Goal: Transaction & Acquisition: Subscribe to service/newsletter

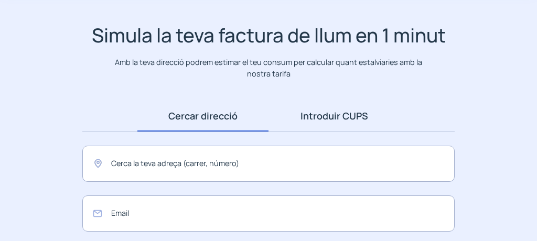
scroll to position [62, 0]
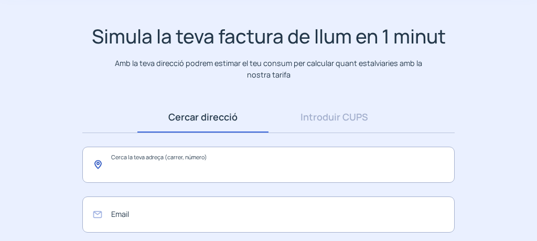
click at [222, 164] on input "text" at bounding box center [268, 165] width 372 height 36
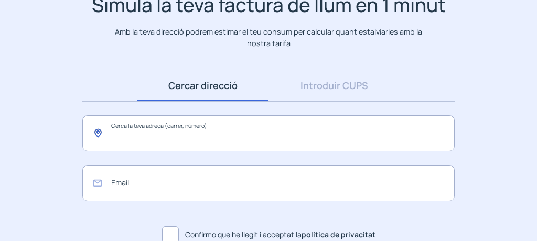
scroll to position [95, 0]
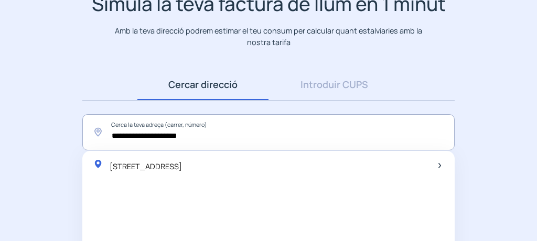
drag, startPoint x: 250, startPoint y: 163, endPoint x: 256, endPoint y: 164, distance: 6.4
click at [182, 163] on span "[STREET_ADDRESS]" at bounding box center [146, 167] width 72 height 10
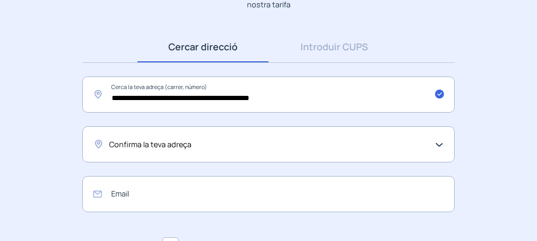
scroll to position [145, 0]
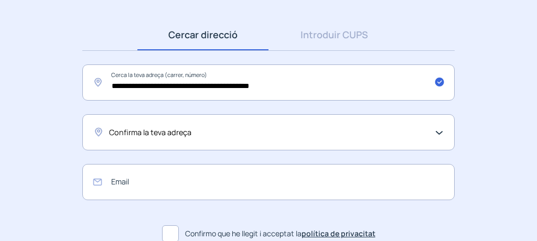
click at [228, 134] on div "Confirma la teva adreça" at bounding box center [266, 132] width 314 height 12
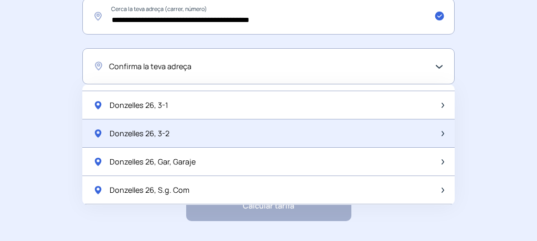
scroll to position [762, 0]
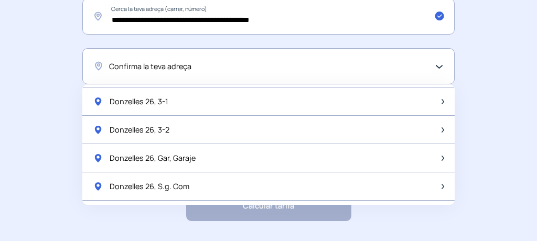
click at [253, 72] on div "Confirma la teva adreça" at bounding box center [268, 66] width 372 height 36
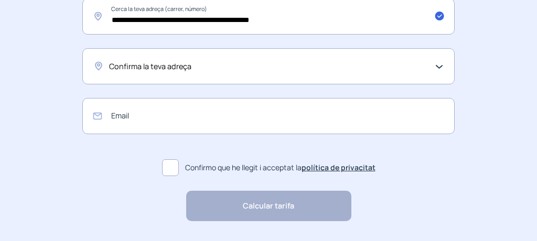
click at [249, 68] on div "Confirma la teva adreça" at bounding box center [266, 66] width 314 height 12
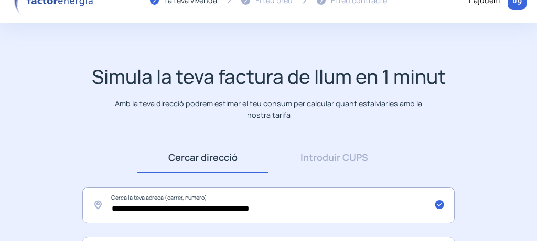
scroll to position [0, 0]
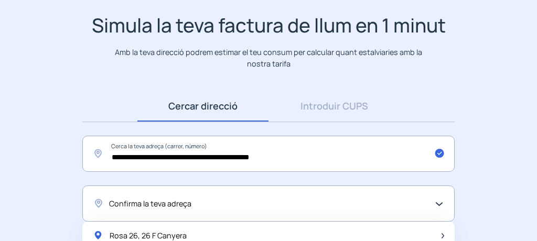
scroll to position [74, 0]
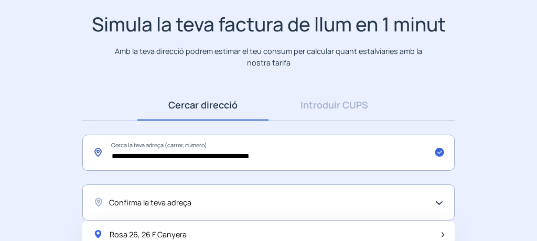
click at [284, 152] on input "**********" at bounding box center [268, 153] width 372 height 36
drag, startPoint x: 286, startPoint y: 158, endPoint x: 190, endPoint y: 155, distance: 95.5
click at [190, 155] on input "**********" at bounding box center [268, 153] width 372 height 36
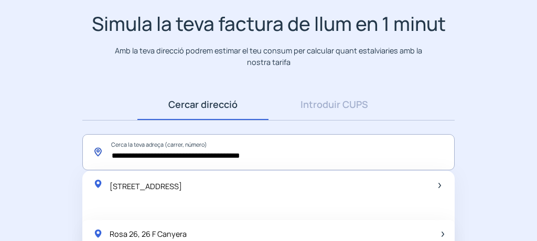
type input "**********"
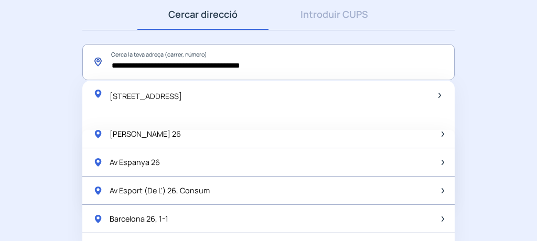
scroll to position [182, 0]
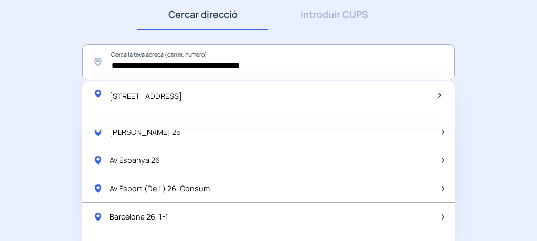
click at [495, 129] on app-search-direction-cups "**********" at bounding box center [268, 94] width 537 height 345
click at [343, 14] on link "Introduir CUPS" at bounding box center [334, 14] width 131 height 31
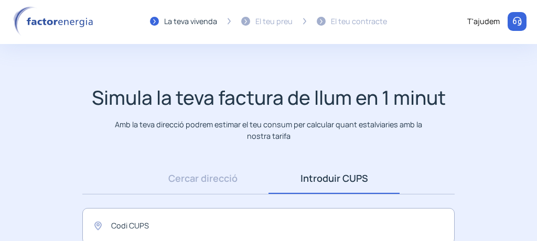
scroll to position [0, 0]
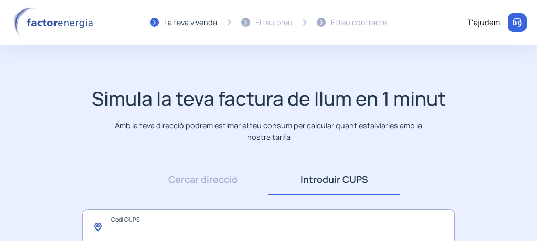
click at [170, 216] on input "text" at bounding box center [268, 227] width 372 height 36
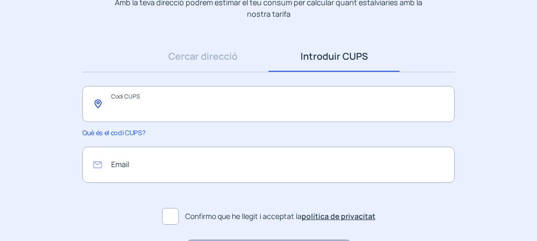
scroll to position [130, 0]
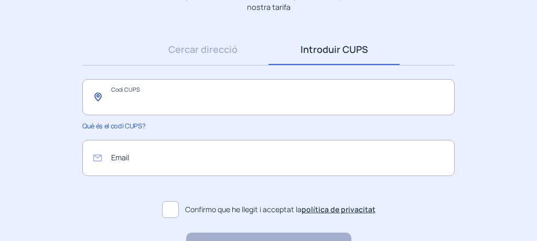
paste input "**********"
type input "**********"
click at [165, 165] on input "email" at bounding box center [268, 158] width 372 height 36
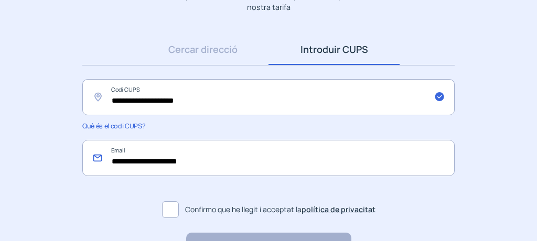
type input "**********"
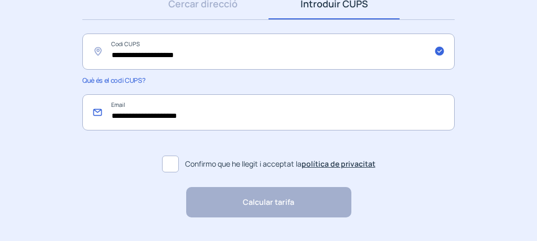
scroll to position [189, 0]
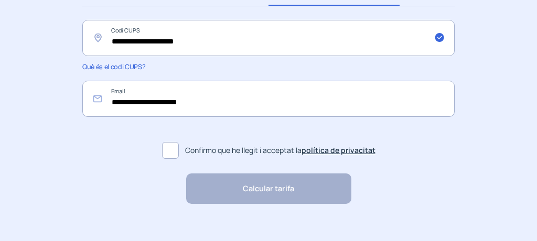
click at [178, 149] on span at bounding box center [170, 150] width 17 height 17
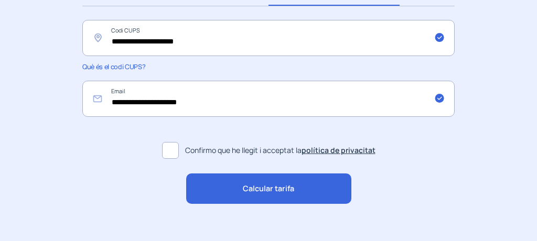
click at [243, 189] on span "Calcular tarifa" at bounding box center [268, 189] width 51 height 12
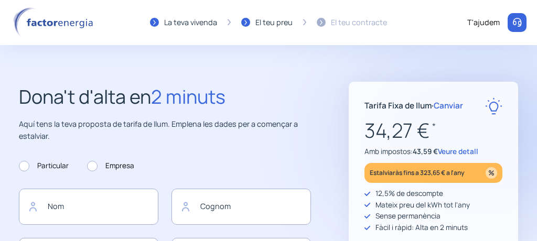
type input "**********"
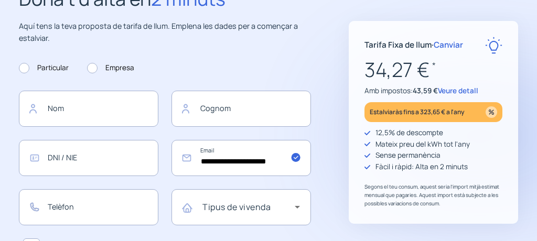
scroll to position [100, 0]
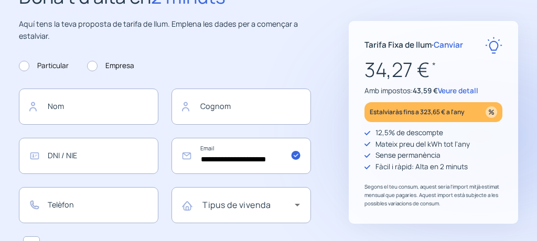
click at [465, 89] on span "Veure detall" at bounding box center [458, 90] width 40 height 9
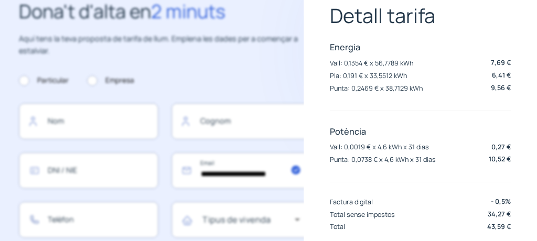
scroll to position [31, 0]
click at [438, 201] on div "Factura digital - 0,5%" at bounding box center [420, 203] width 181 height 10
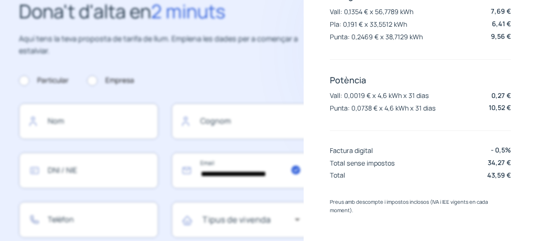
scroll to position [0, 0]
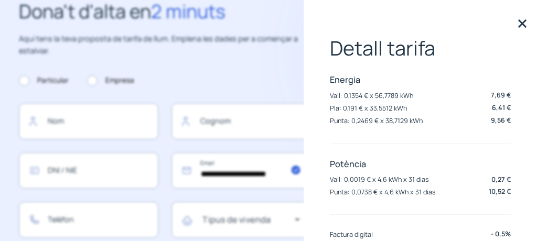
click at [213, 68] on form "**********" at bounding box center [165, 169] width 292 height 205
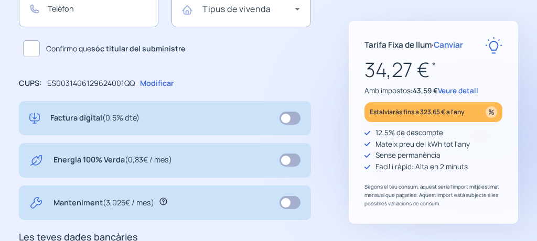
scroll to position [298, 0]
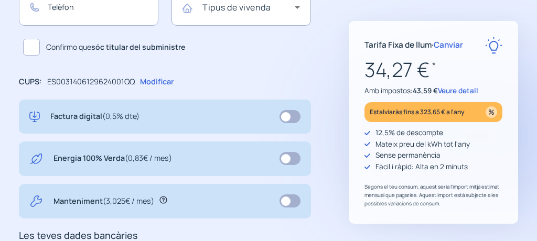
click at [297, 161] on span at bounding box center [290, 158] width 21 height 13
click at [285, 163] on span at bounding box center [290, 158] width 21 height 13
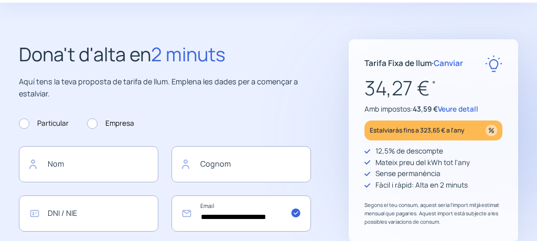
scroll to position [52, 0]
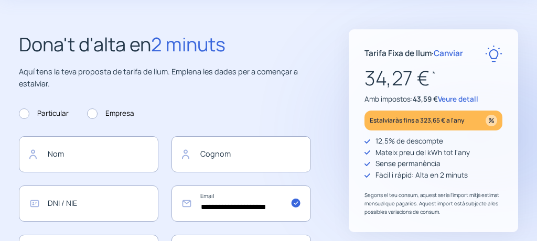
click at [445, 54] on span "Canviar" at bounding box center [448, 53] width 29 height 11
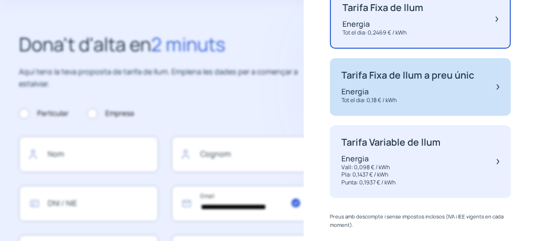
scroll to position [124, 0]
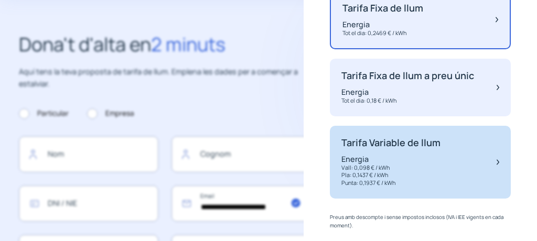
click at [429, 138] on p "Tarifa Variable de llum" at bounding box center [390, 143] width 99 height 12
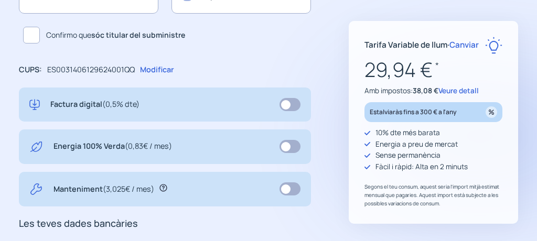
scroll to position [0, 0]
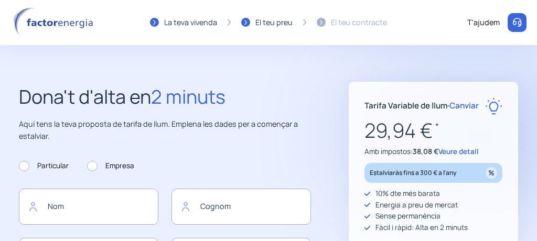
click at [473, 106] on span "Canviar" at bounding box center [464, 105] width 29 height 11
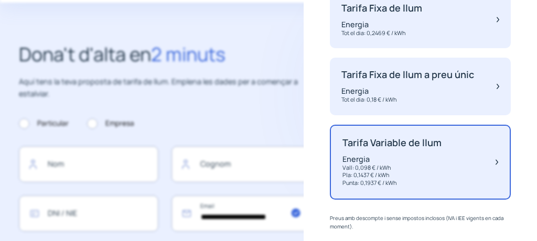
scroll to position [139, 0]
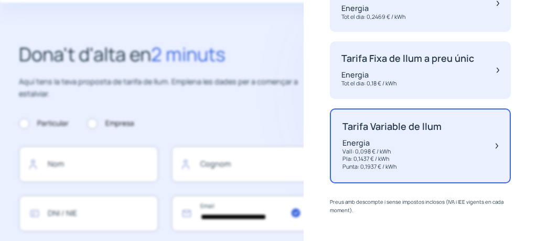
click at [463, 122] on div "Tarifa Variable de llum Energia Vall: 0,098 € / kWh Pla: 0,1437 € / kWh Punta: …" at bounding box center [420, 146] width 181 height 75
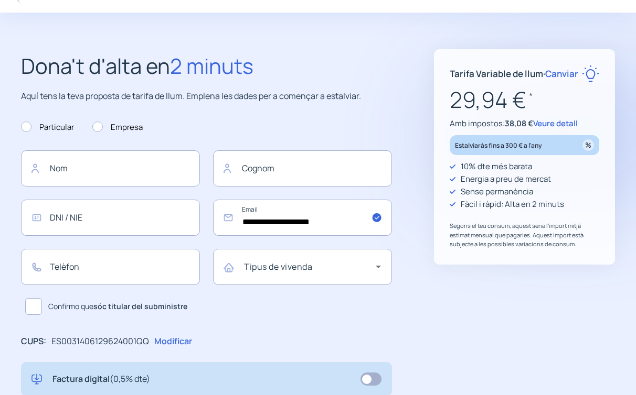
scroll to position [30, 0]
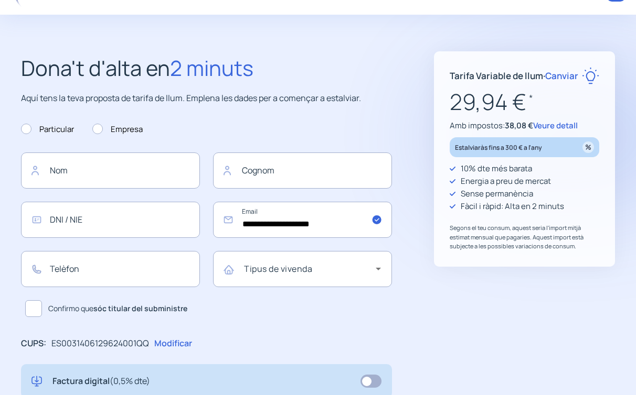
click at [537, 74] on span "Canviar" at bounding box center [561, 76] width 33 height 12
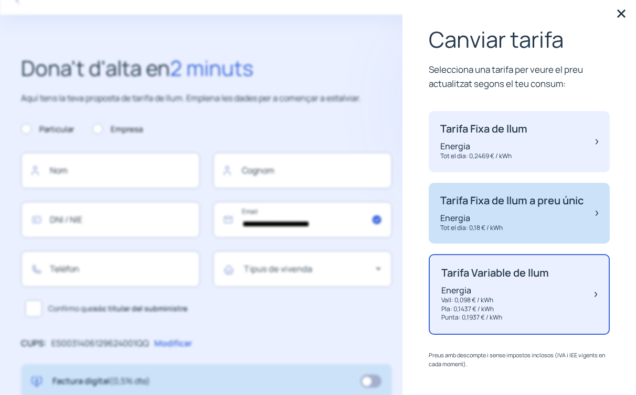
scroll to position [22, 0]
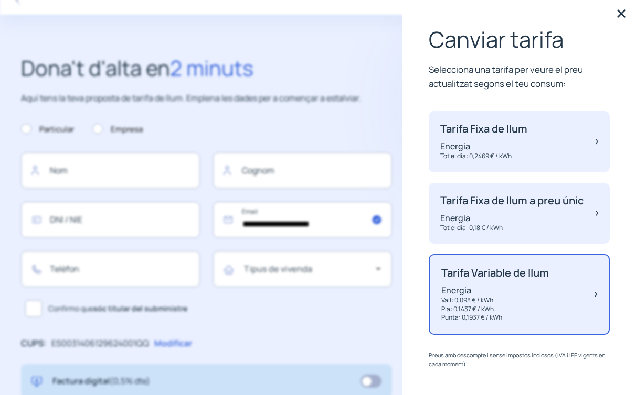
click at [501, 241] on p "Tarifa Variable de llum" at bounding box center [495, 273] width 108 height 13
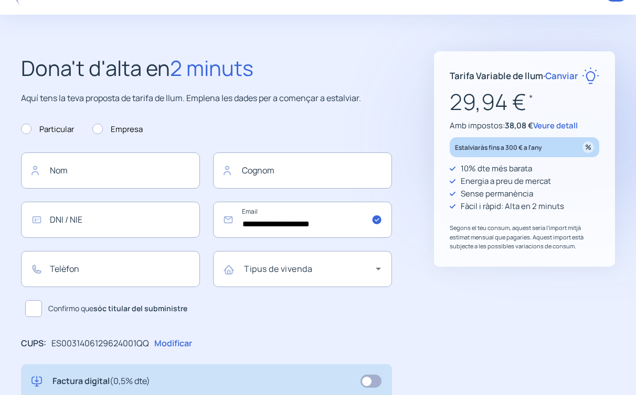
click at [520, 241] on app-form "**********" at bounding box center [318, 357] width 636 height 775
click at [537, 127] on span "Veure detall" at bounding box center [555, 125] width 45 height 11
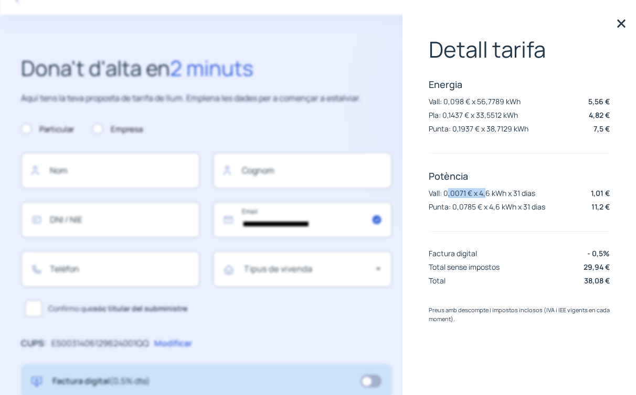
drag, startPoint x: 449, startPoint y: 194, endPoint x: 485, endPoint y: 192, distance: 36.3
click at [485, 192] on p "Vall: 0,0071 € x 4,6 kWh x 31 dias" at bounding box center [482, 193] width 106 height 10
click at [526, 229] on div "Detall tarifa Energia Vall: 0,098 € x 56,7789 kWh 5,56 € Pla: 0,1437 € x 33,551…" at bounding box center [519, 163] width 181 height 252
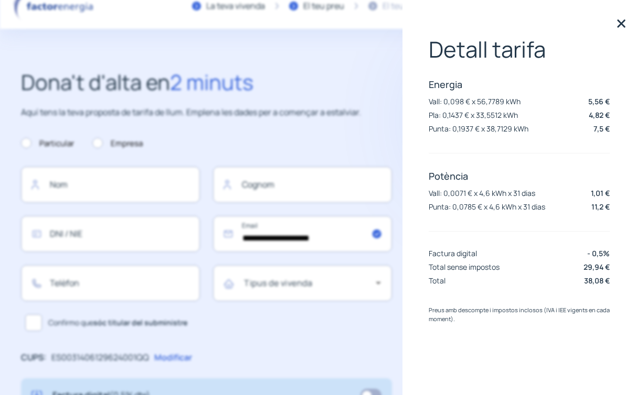
scroll to position [0, 0]
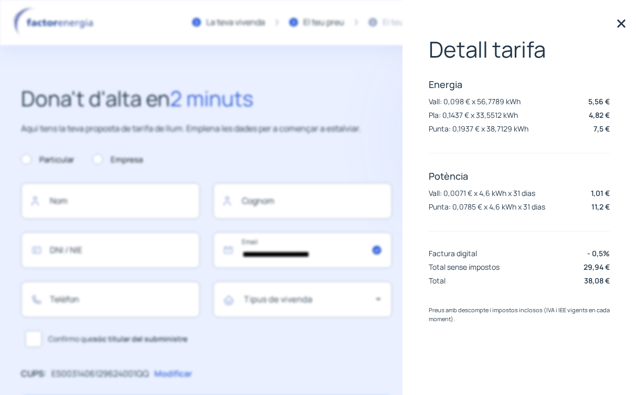
click at [418, 26] on div "Detall tarifa Energia Vall: 0,098 € x 56,7789 kWh 5,56 € Pla: 0,1437 € x 33,551…" at bounding box center [518, 197] width 233 height 395
click at [537, 22] on img at bounding box center [621, 24] width 16 height 16
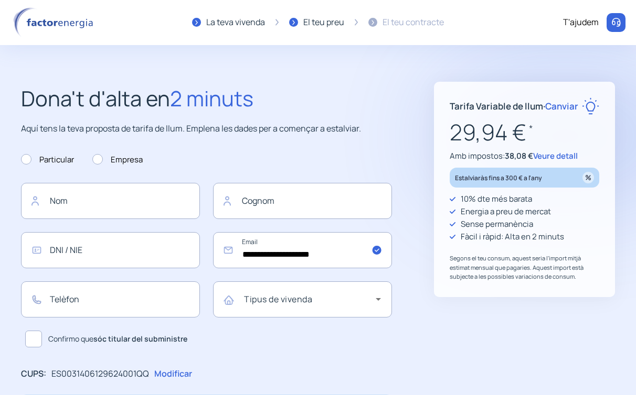
click at [234, 23] on div "La teva vivenda" at bounding box center [235, 23] width 59 height 14
click at [537, 23] on img at bounding box center [616, 22] width 10 height 10
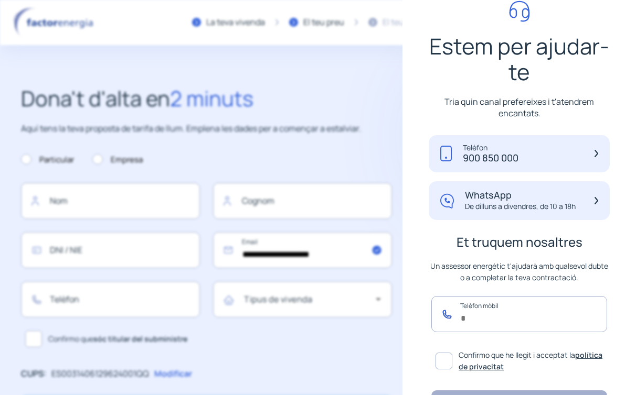
click at [509, 241] on input "text" at bounding box center [519, 314] width 176 height 36
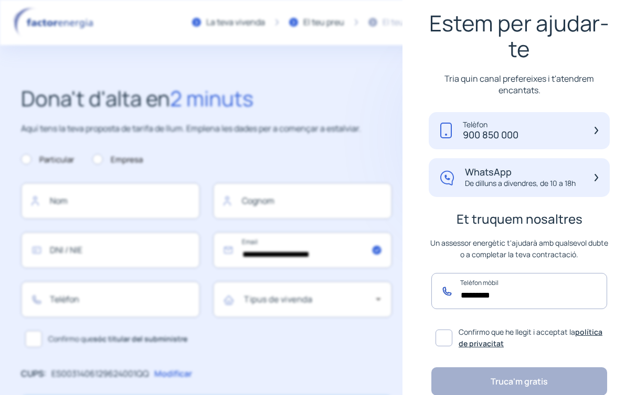
scroll to position [71, 0]
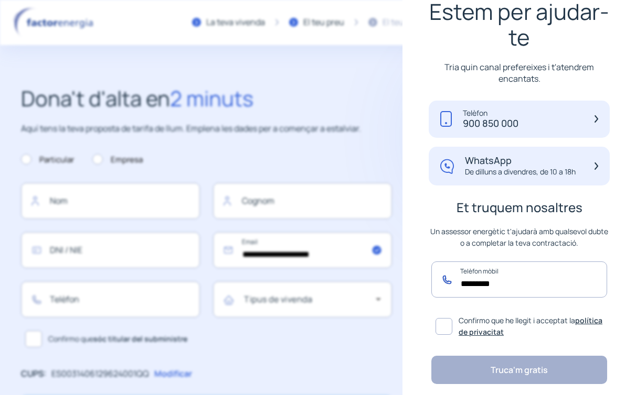
type input "*********"
click at [448, 241] on span at bounding box center [443, 326] width 17 height 17
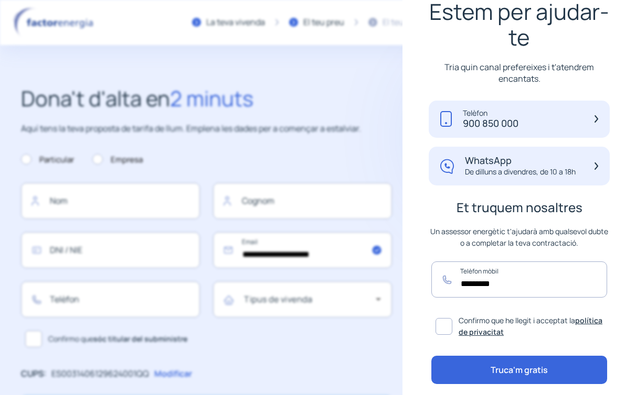
click at [509, 241] on button "Truca'm gratis" at bounding box center [519, 370] width 176 height 28
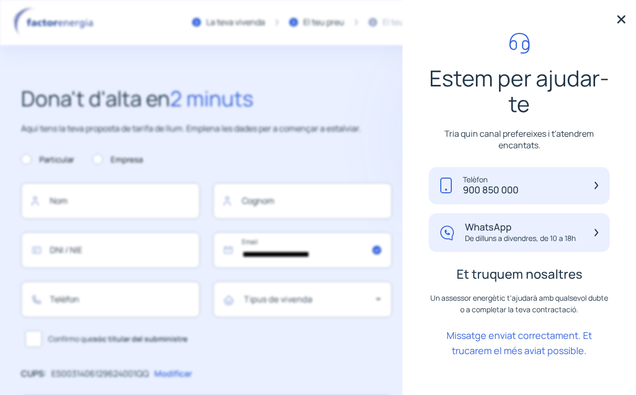
scroll to position [4, 0]
